Goal: Transaction & Acquisition: Purchase product/service

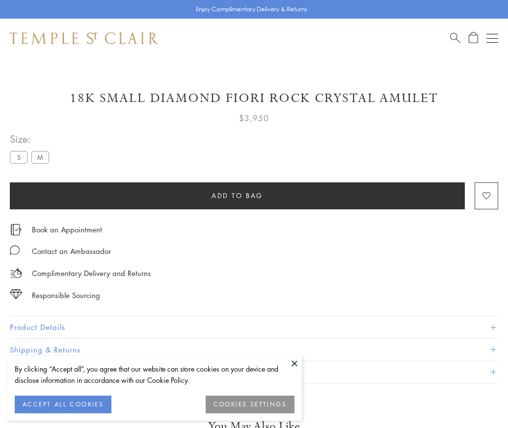
click at [237, 195] on span "Add to bag" at bounding box center [237, 195] width 52 height 11
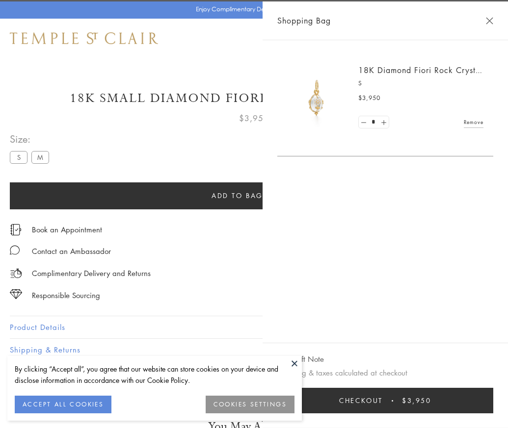
click at [493, 408] on button "Checkout $3,950" at bounding box center [385, 401] width 216 height 26
